Goal: Find specific page/section: Find specific page/section

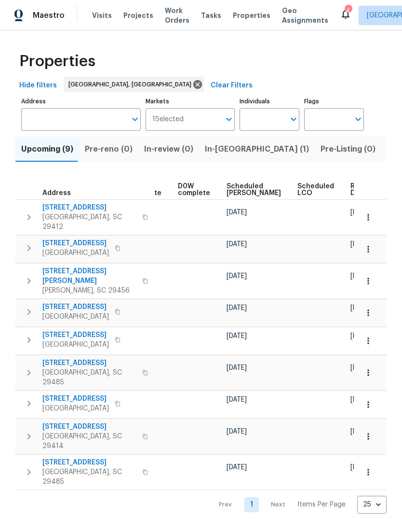
scroll to position [0, 252]
click at [351, 187] on span "Ready Date" at bounding box center [361, 190] width 21 height 14
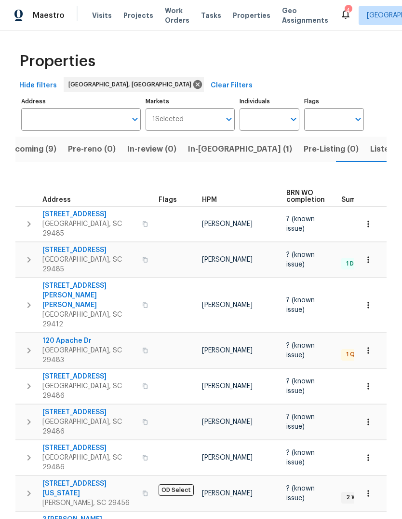
click at [371, 142] on span "Listed (6)" at bounding box center [389, 149] width 37 height 14
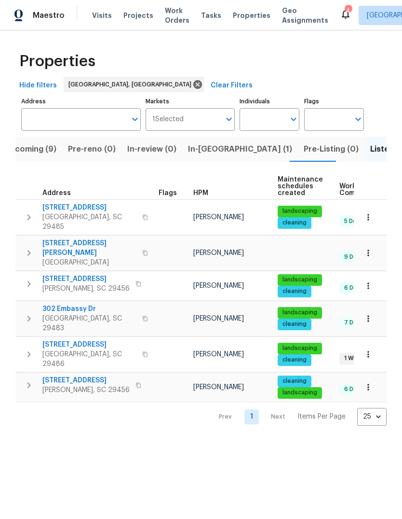
click at [369, 220] on button "button" at bounding box center [368, 217] width 21 height 21
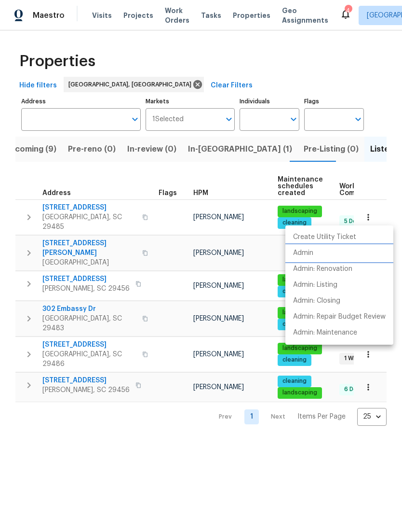
click at [320, 254] on li "Admin" at bounding box center [340, 253] width 108 height 16
click at [264, 438] on div at bounding box center [201, 259] width 402 height 519
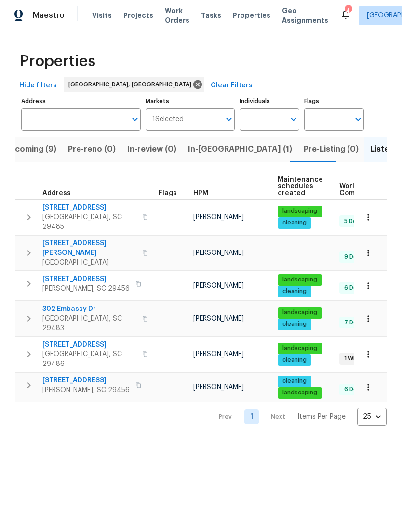
click at [373, 314] on icon "button" at bounding box center [369, 319] width 10 height 10
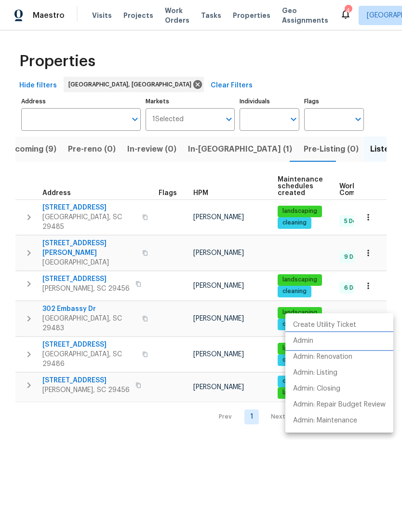
click at [302, 346] on li "Admin" at bounding box center [340, 341] width 108 height 16
click at [237, 177] on div at bounding box center [201, 259] width 402 height 519
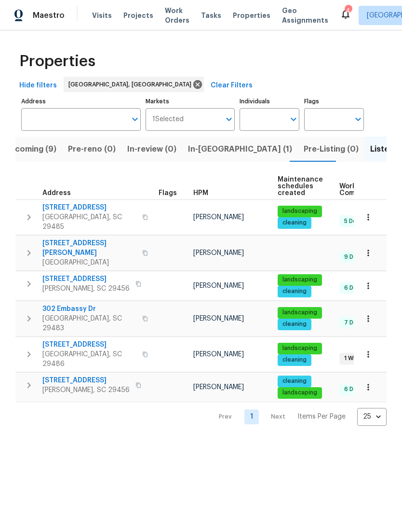
click at [43, 150] on span "Upcoming (9)" at bounding box center [30, 149] width 52 height 14
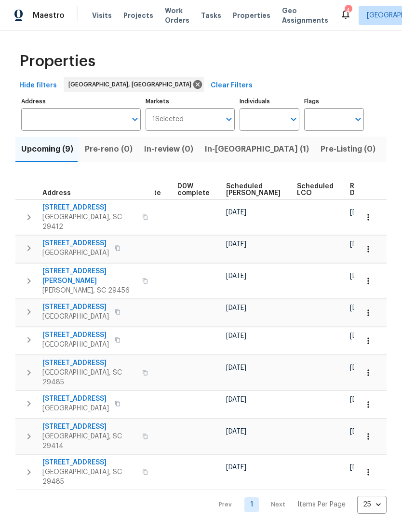
scroll to position [0, 252]
click at [351, 188] on div "Ready Date" at bounding box center [366, 190] width 30 height 14
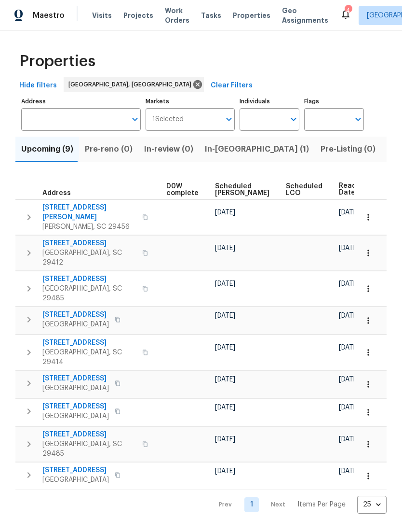
scroll to position [0, 263]
